Goal: Browse casually

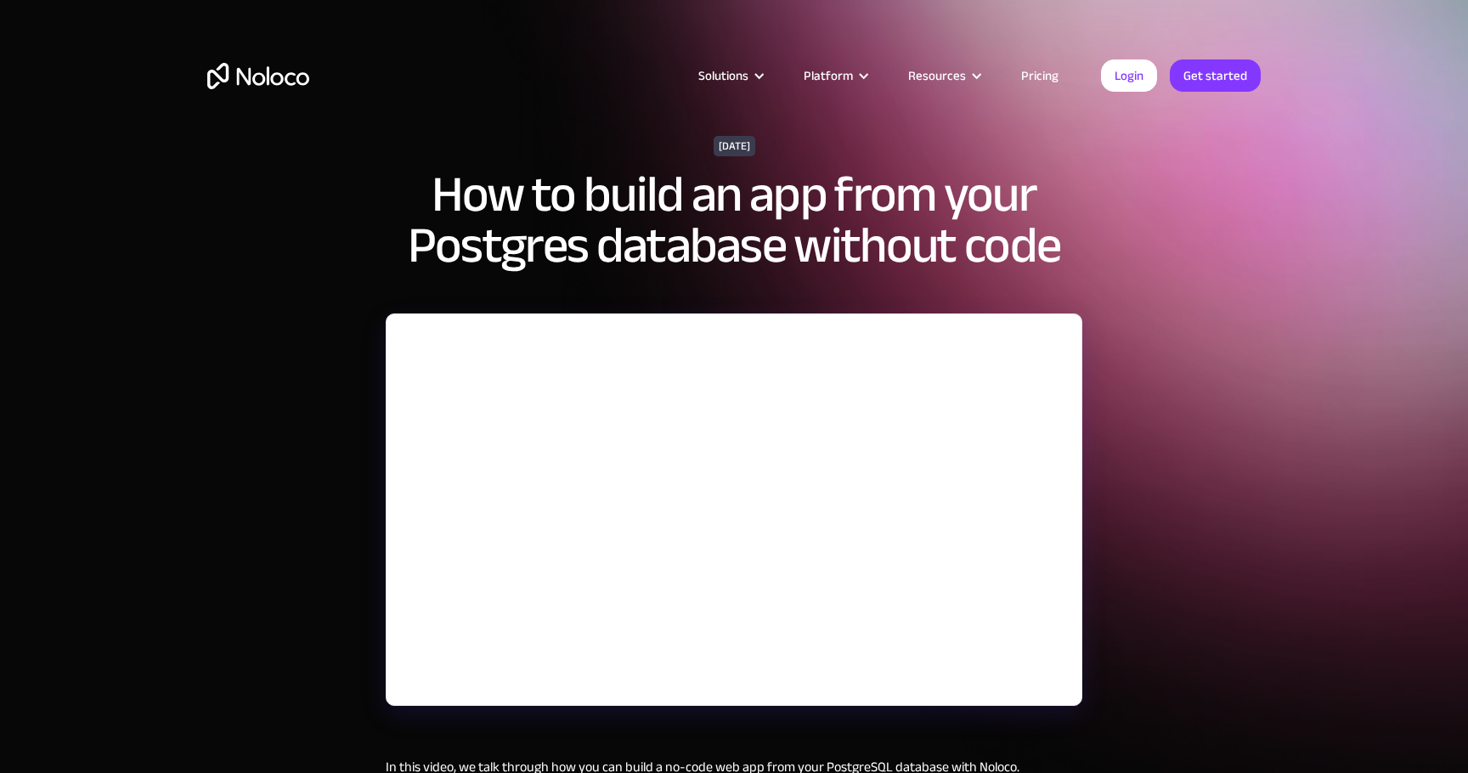
click at [256, 79] on img "home" at bounding box center [258, 76] width 102 height 26
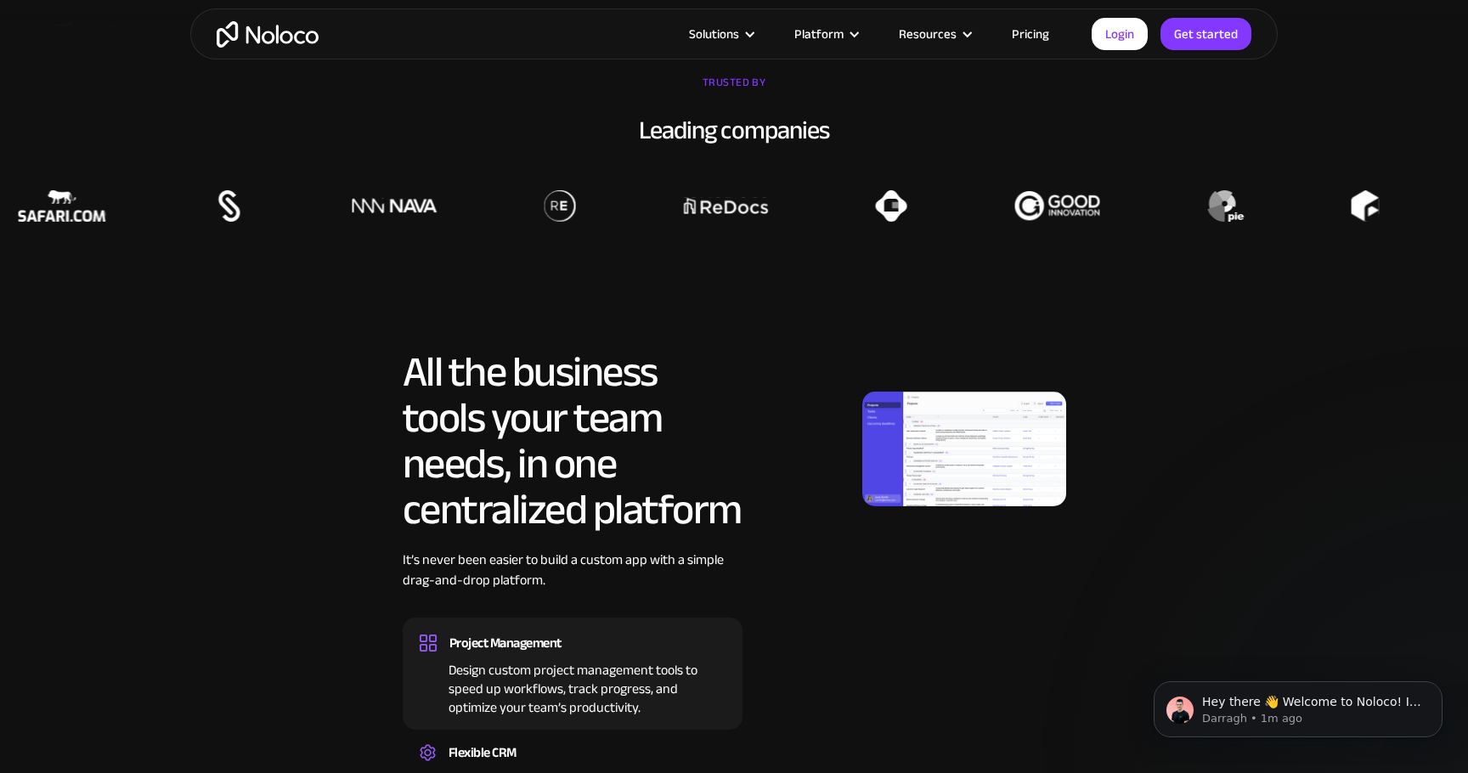
scroll to position [908, 0]
